Goal: Transaction & Acquisition: Purchase product/service

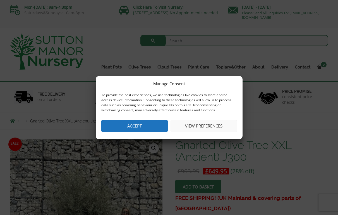
click at [142, 124] on button "Accept" at bounding box center [134, 125] width 66 height 13
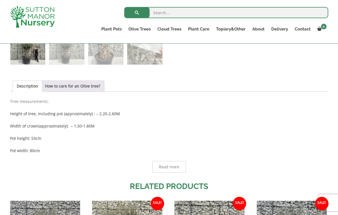
scroll to position [214, 0]
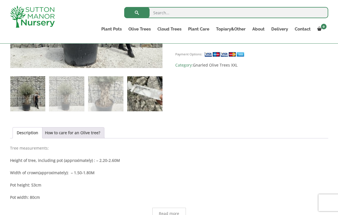
click at [146, 92] on img at bounding box center [144, 93] width 35 height 35
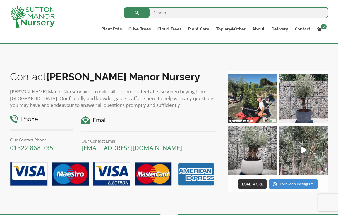
scroll to position [566, 0]
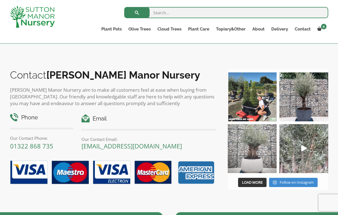
click at [250, 160] on img at bounding box center [252, 148] width 49 height 49
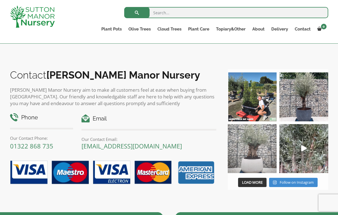
scroll to position [567, 0]
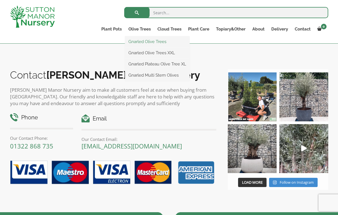
click at [139, 41] on link "Gnarled Olive Trees" at bounding box center [157, 41] width 64 height 8
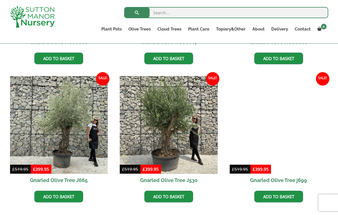
scroll to position [693, 0]
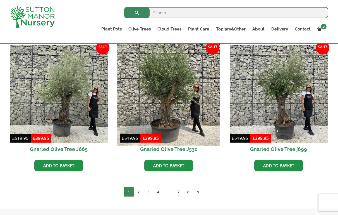
click at [171, 94] on img at bounding box center [169, 93] width 103 height 103
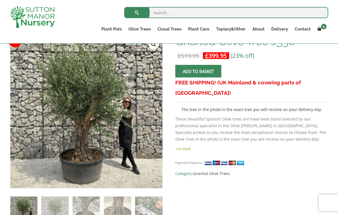
scroll to position [103, 0]
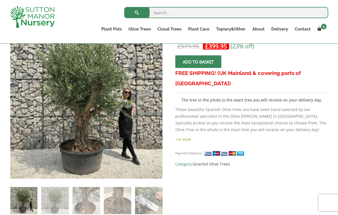
drag, startPoint x: 84, startPoint y: 97, endPoint x: 124, endPoint y: 5, distance: 100.0
